Goal: Information Seeking & Learning: Learn about a topic

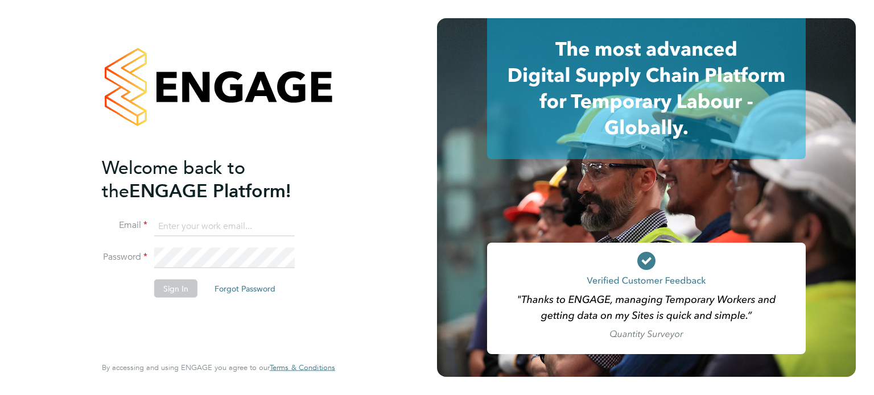
type input "[PERSON_NAME][DOMAIN_NAME][EMAIL_ADDRESS][DOMAIN_NAME]"
click at [177, 293] on button "Sign In" at bounding box center [175, 288] width 43 height 18
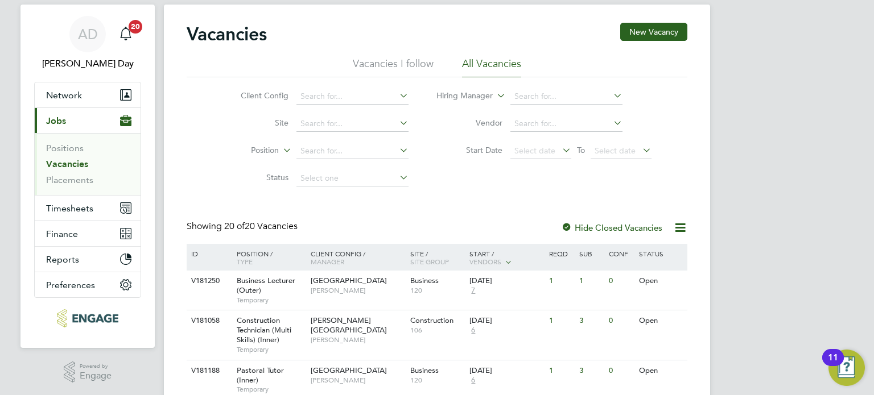
scroll to position [84, 0]
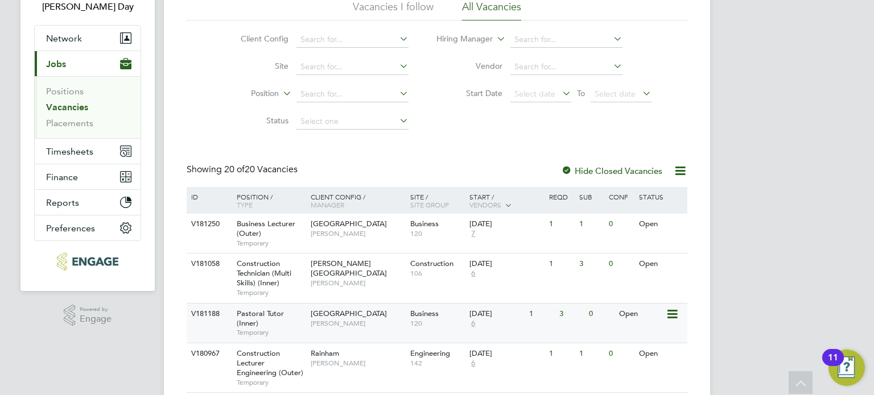
click at [383, 329] on div "[GEOGRAPHIC_DATA] [PERSON_NAME]" at bounding box center [358, 319] width 100 height 30
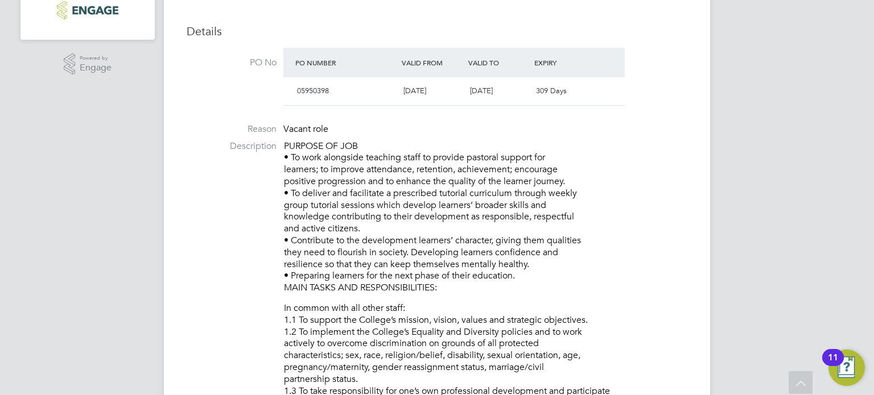
scroll to position [398, 0]
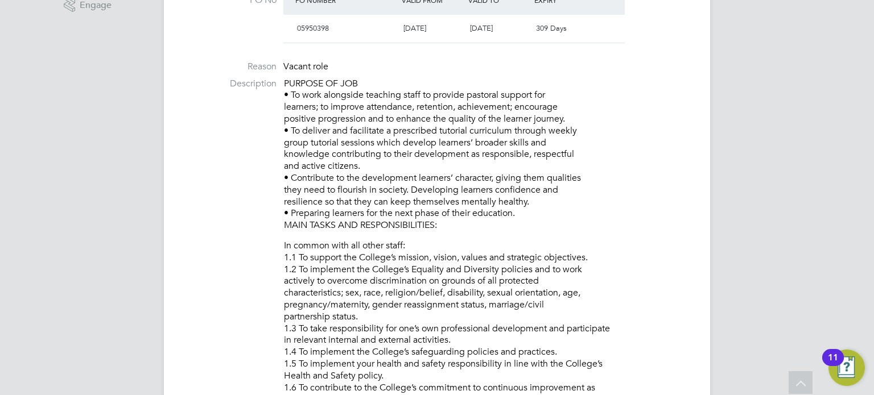
drag, startPoint x: 284, startPoint y: 79, endPoint x: 521, endPoint y: 212, distance: 271.5
click at [521, 212] on p "PURPOSE OF JOB • To work alongside teaching staff to provide pastoral support f…" at bounding box center [485, 155] width 403 height 154
copy p "PURPOSE OF JOB • To work alongside teaching staff to provide pastoral support f…"
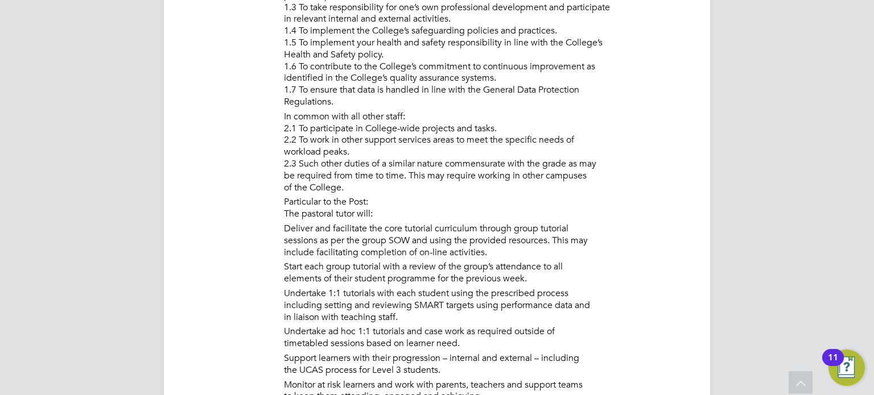
scroll to position [796, 0]
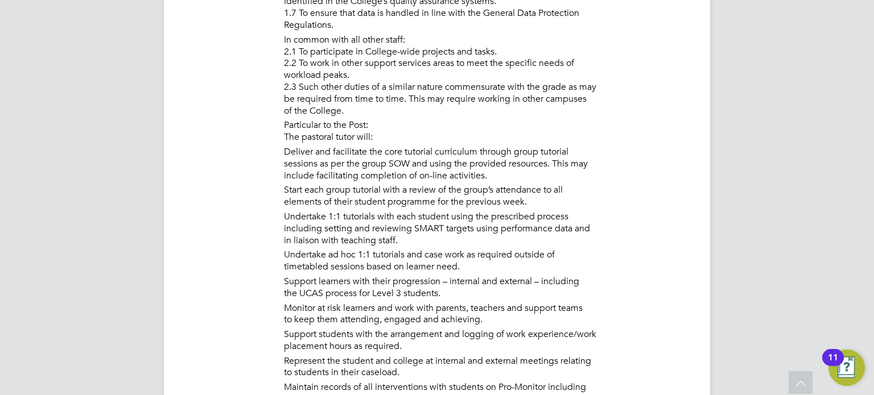
click at [287, 125] on li "Particular to the Post: The pastoral tutor will:" at bounding box center [485, 132] width 403 height 27
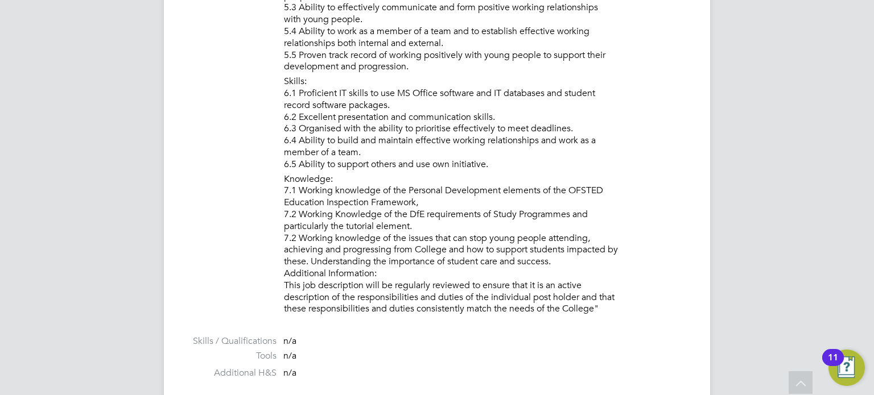
scroll to position [1593, 0]
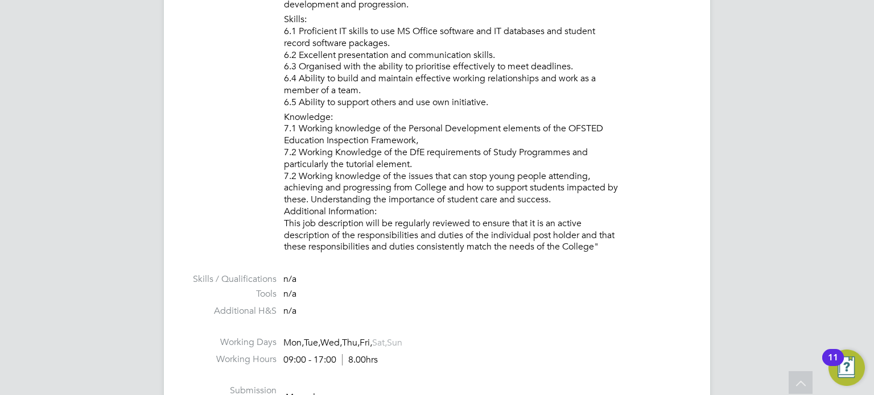
drag, startPoint x: 281, startPoint y: 125, endPoint x: 639, endPoint y: 248, distance: 378.5
copy ol "Particular to the Post: The pastoral tutor will: Deliver and facilitate the cor…"
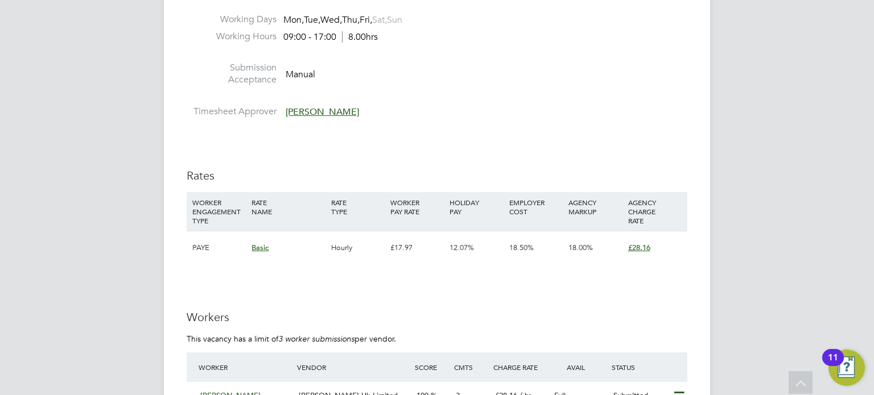
scroll to position [1934, 0]
